Goal: Download file/media

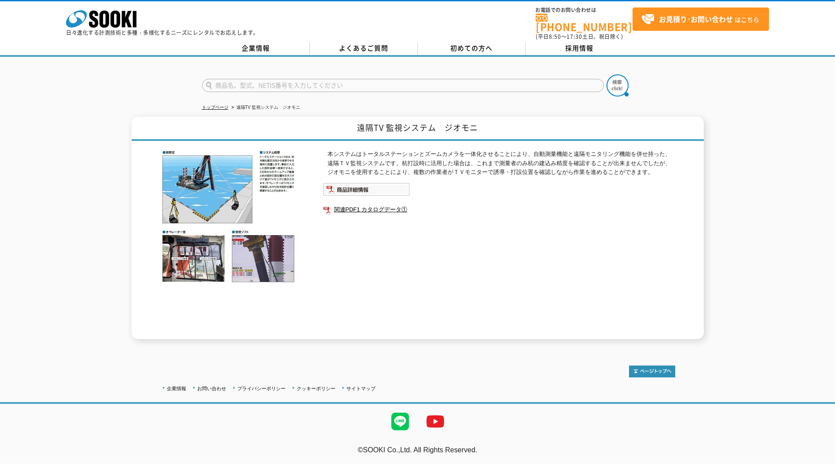
click at [192, 249] on img at bounding box center [228, 216] width 137 height 133
click at [365, 207] on link "関連PDF1 カタログデータ①" at bounding box center [499, 209] width 352 height 11
click at [343, 187] on img at bounding box center [366, 189] width 87 height 13
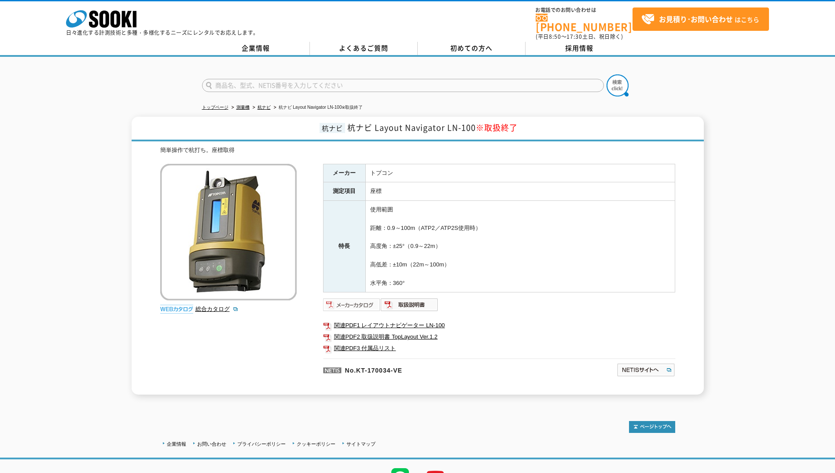
click at [349, 299] on img at bounding box center [352, 305] width 58 height 14
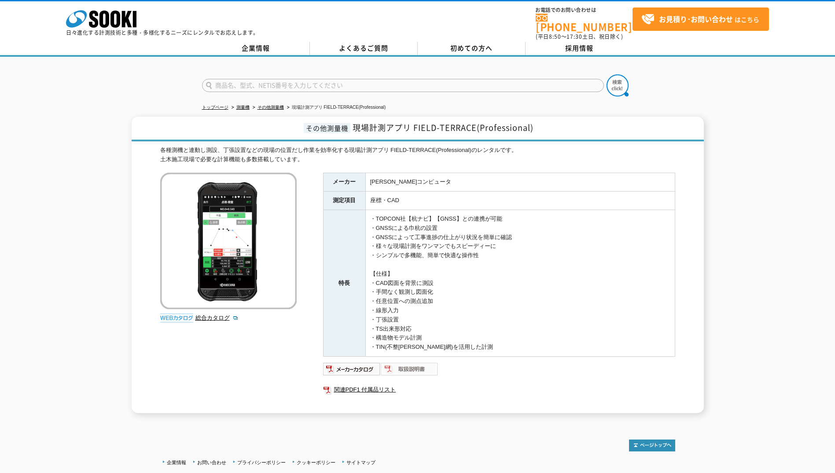
click at [421, 363] on img at bounding box center [410, 369] width 58 height 14
